Goal: Information Seeking & Learning: Find specific fact

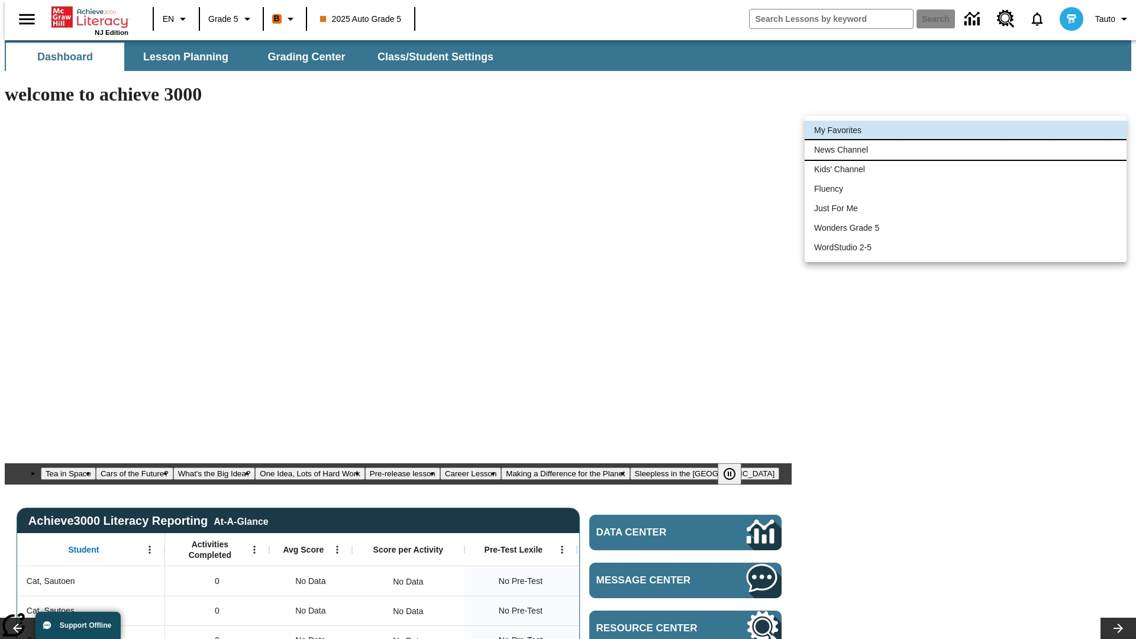
click at [965, 150] on li "News Channel" at bounding box center [966, 150] width 322 height 20
type input "120"
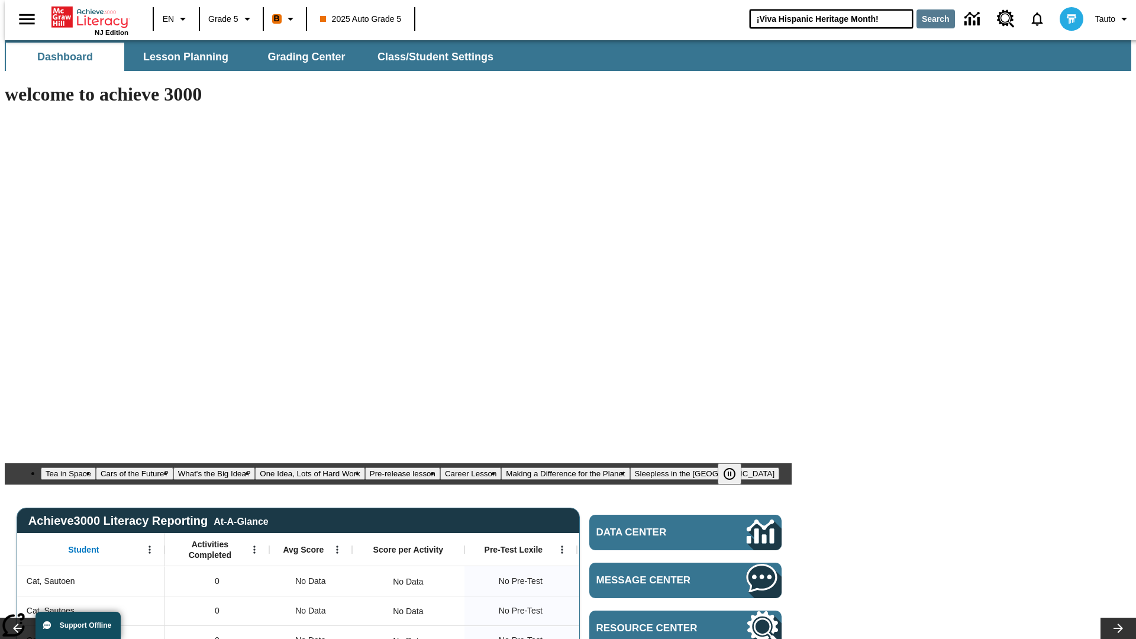
type input "¡Viva Hispanic Heritage Month!"
click at [928, 19] on button "Search" at bounding box center [935, 18] width 38 height 19
